Goal: Task Accomplishment & Management: Use online tool/utility

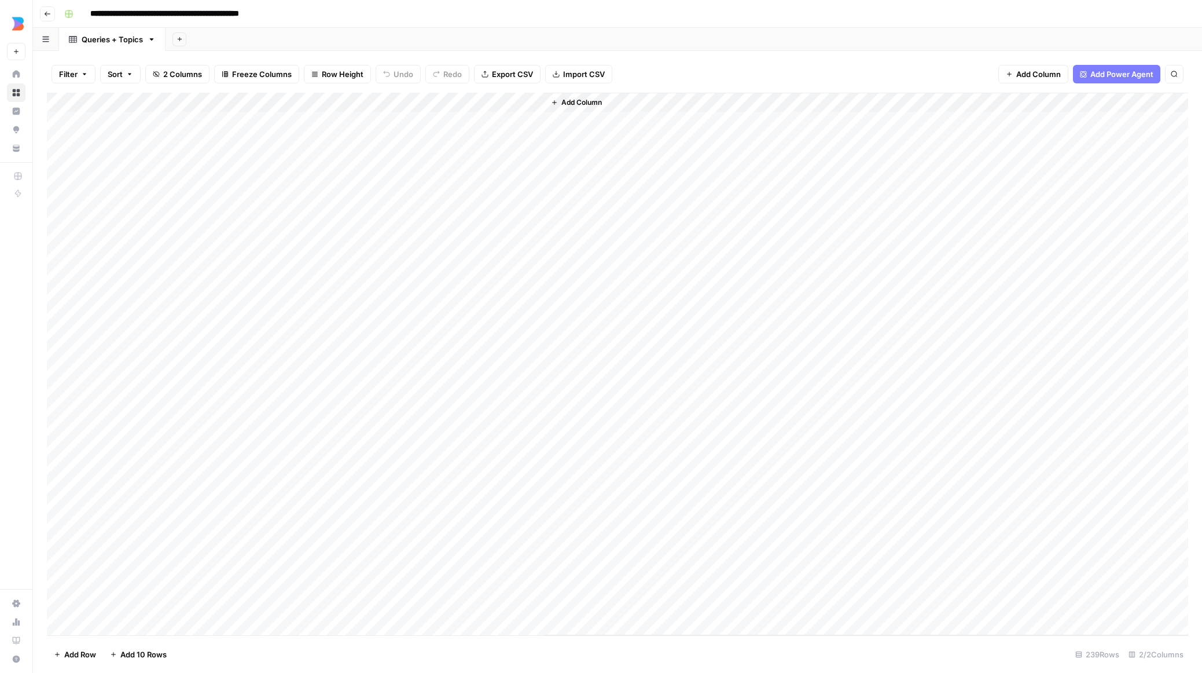
click at [295, 124] on div "Add Column" at bounding box center [618, 364] width 1142 height 542
click at [74, 118] on div "Add Column" at bounding box center [618, 364] width 1142 height 542
click at [271, 208] on div "Add Column" at bounding box center [618, 364] width 1142 height 542
click at [445, 217] on div "Add Column" at bounding box center [618, 364] width 1142 height 542
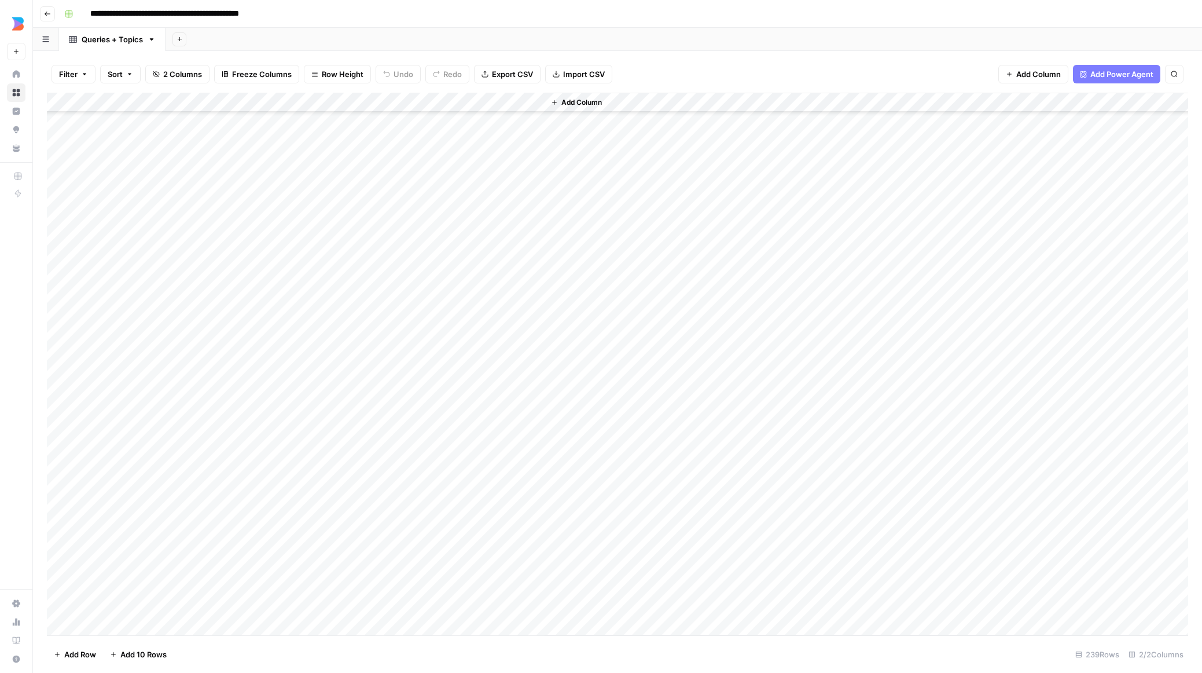
scroll to position [65, 0]
click at [458, 292] on div "Add Column" at bounding box center [618, 364] width 1142 height 542
click at [471, 366] on div "Add Column" at bounding box center [618, 364] width 1142 height 542
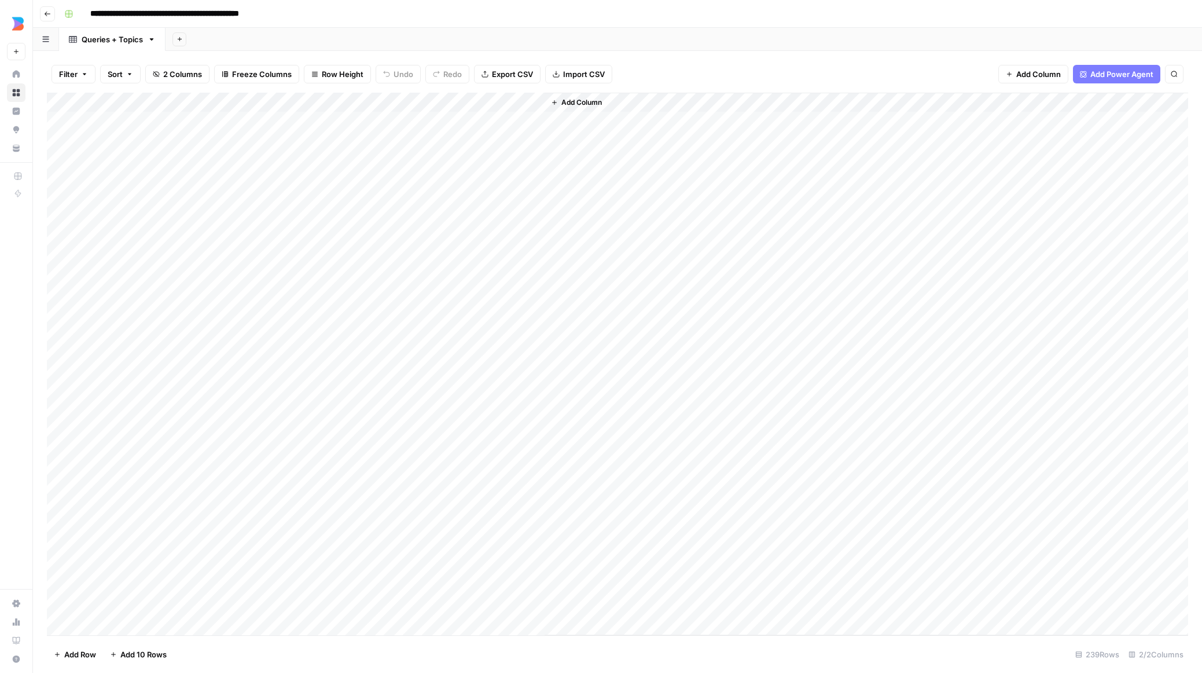
click at [508, 102] on div "Add Column" at bounding box center [618, 364] width 1142 height 542
click at [421, 179] on span "Sort Ascending" at bounding box center [450, 184] width 101 height 12
click at [450, 208] on div "Add Column" at bounding box center [618, 364] width 1142 height 541
click at [455, 292] on div "Add Column" at bounding box center [618, 364] width 1142 height 541
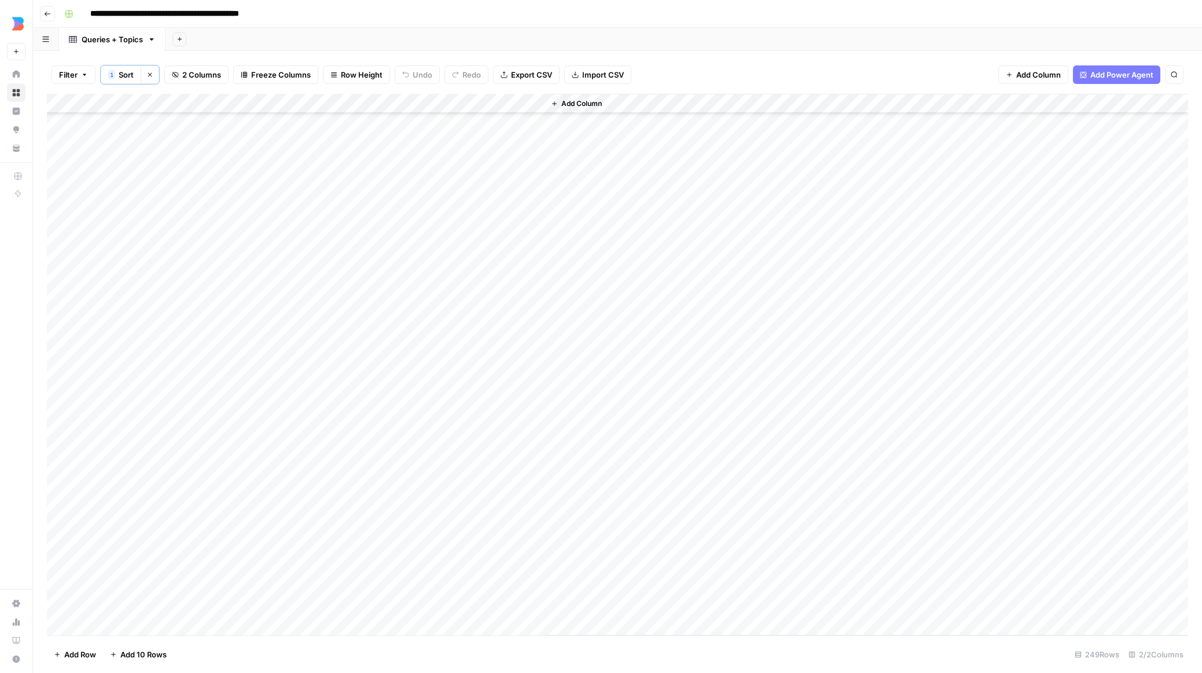
scroll to position [4398, 0]
